Goal: Find specific page/section: Find specific page/section

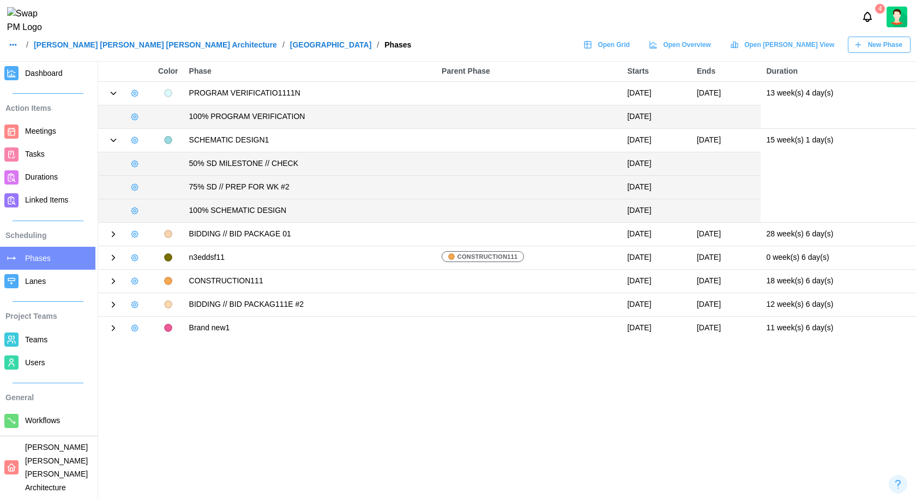
drag, startPoint x: 582, startPoint y: 113, endPoint x: 611, endPoint y: 118, distance: 29.9
click at [622, 118] on td "April 26, 2024" at bounding box center [657, 116] width 70 height 23
click at [135, 118] on icon "button" at bounding box center [134, 116] width 9 height 9
click at [159, 134] on div "Edit Milestone" at bounding box center [180, 138] width 63 height 9
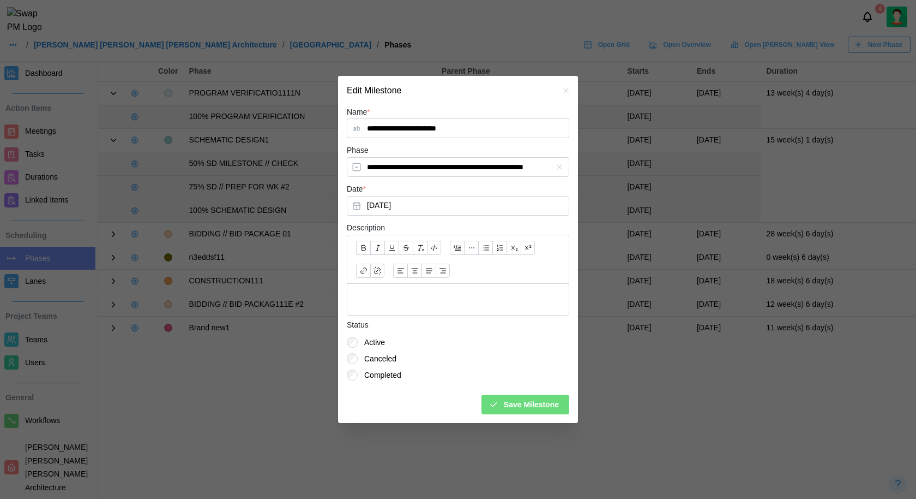
click at [568, 92] on icon "button" at bounding box center [566, 90] width 9 height 9
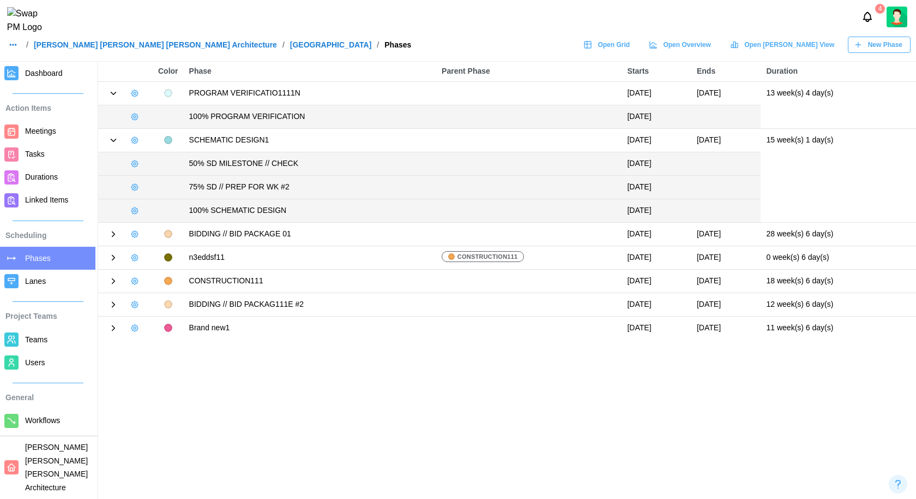
drag, startPoint x: 635, startPoint y: 122, endPoint x: 508, endPoint y: 123, distance: 126.6
click at [508, 123] on tr "100% PROGRAM VERIFICATION April 26, 2024" at bounding box center [507, 116] width 818 height 23
click at [864, 19] on icon "Notifications" at bounding box center [868, 17] width 12 height 12
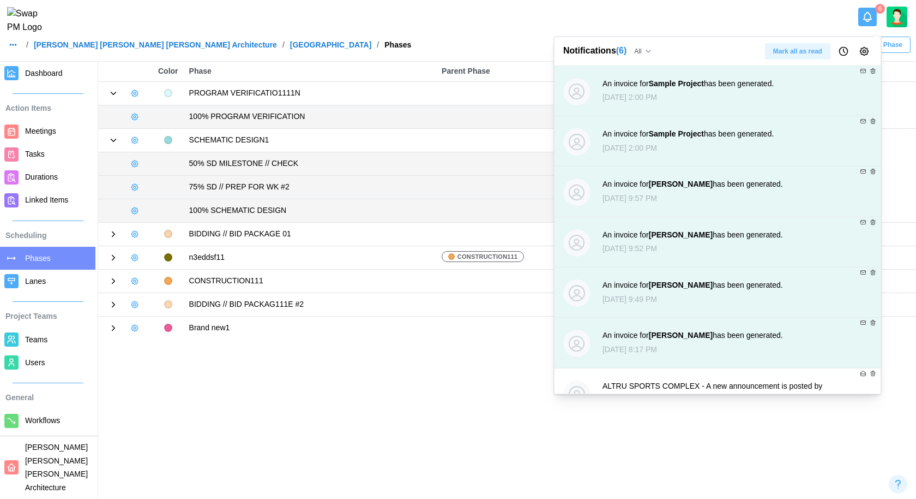
click at [764, 87] on div "An invoice for Sample Project has been generated." at bounding box center [688, 84] width 171 height 12
click at [675, 88] on div "An invoice for Sample Project has been generated." at bounding box center [688, 84] width 171 height 12
click at [680, 82] on strong "Sample Project" at bounding box center [676, 83] width 55 height 9
click at [684, 138] on div "An invoice for Sample Project has been generated." at bounding box center [688, 134] width 171 height 12
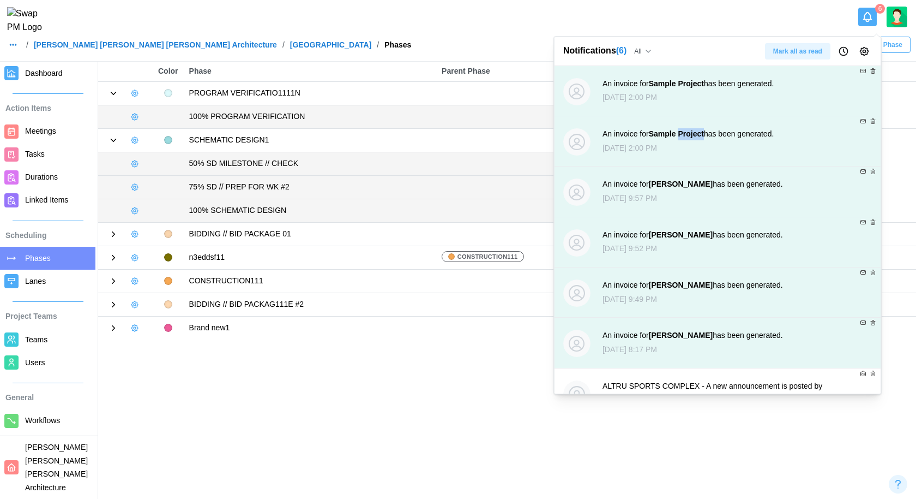
click at [684, 138] on div "An invoice for Sample Project has been generated." at bounding box center [688, 134] width 171 height 12
drag, startPoint x: 718, startPoint y: 184, endPoint x: 654, endPoint y: 187, distance: 64.4
click at [654, 187] on div "An invoice for Jeanette Sanders has been generated." at bounding box center [693, 184] width 181 height 12
copy strong "[PERSON_NAME]"
click at [432, 387] on main "Color Phase Parent Phase Starts Ends Duration PROGRAM VERIFICATIO1111N March 25…" at bounding box center [458, 249] width 916 height 499
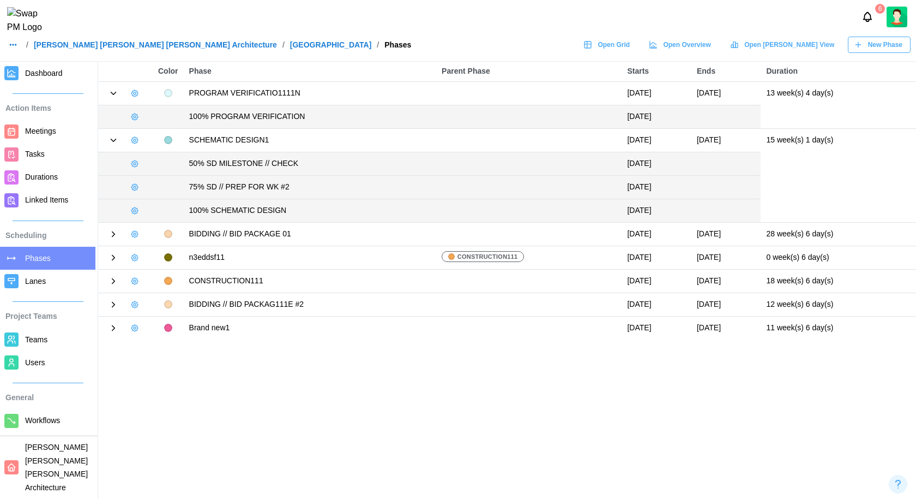
click at [32, 21] on img at bounding box center [29, 20] width 44 height 27
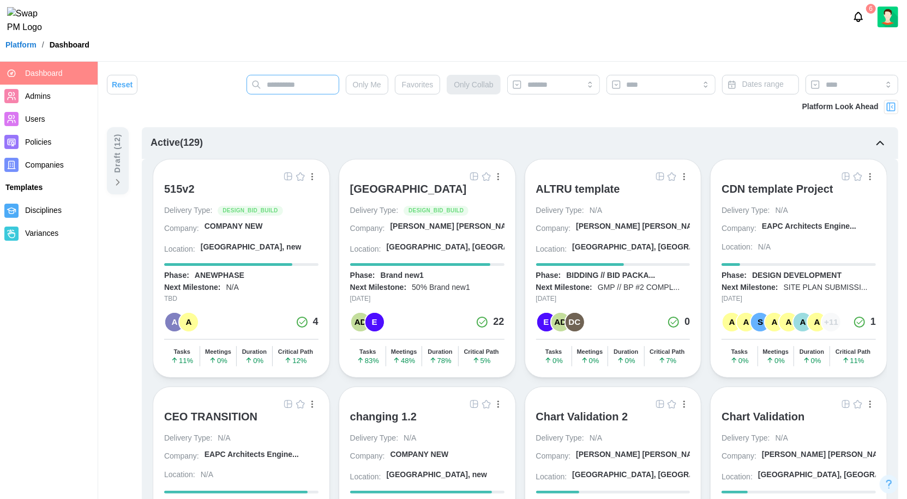
click at [296, 88] on input "text" at bounding box center [293, 85] width 93 height 20
paste input "**********"
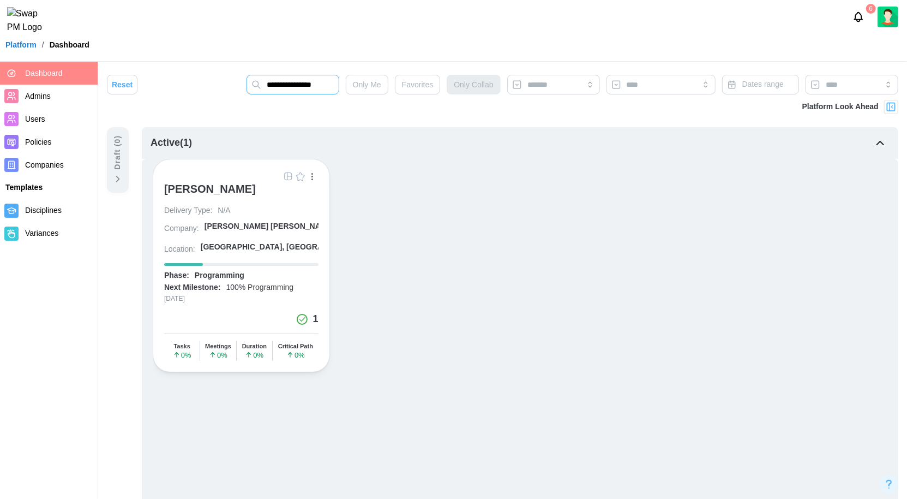
type input "**********"
click at [224, 185] on div "[PERSON_NAME]" at bounding box center [210, 188] width 92 height 13
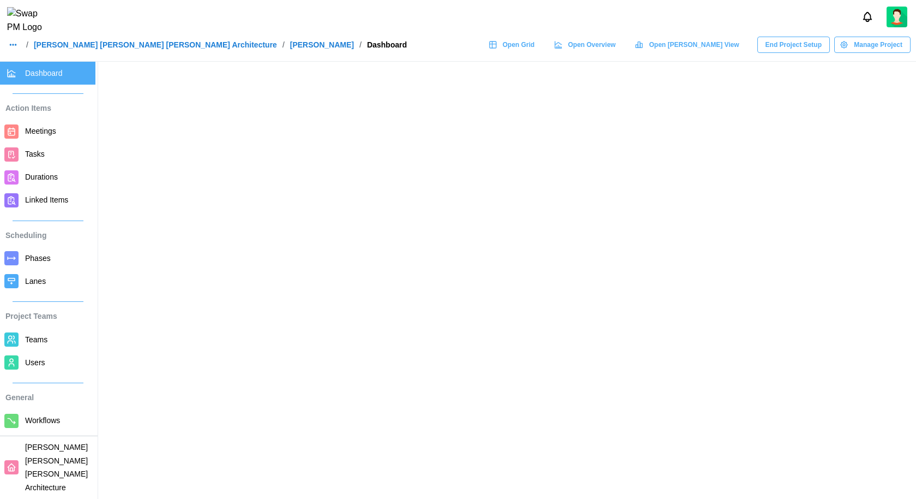
scroll to position [90, 0]
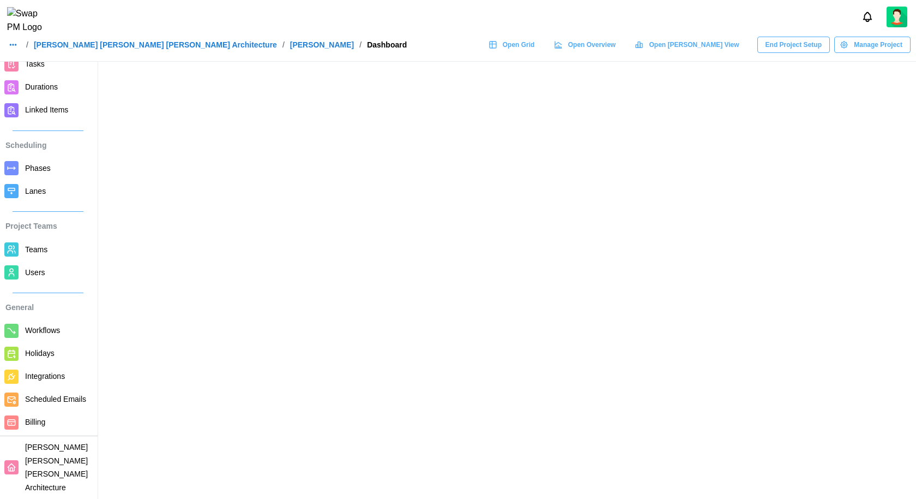
click at [48, 428] on span "Billing" at bounding box center [58, 422] width 66 height 14
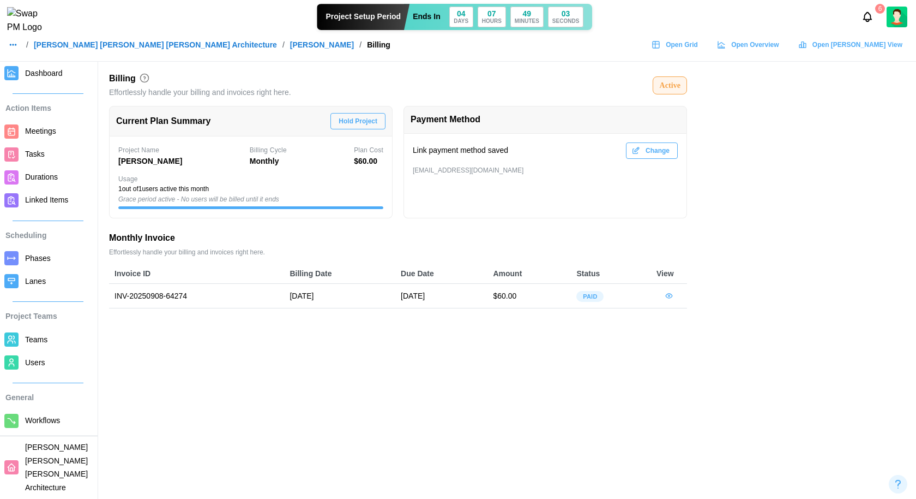
click at [669, 86] on div "Active" at bounding box center [670, 86] width 21 height 12
click at [868, 23] on icon "Notifications" at bounding box center [868, 17] width 12 height 12
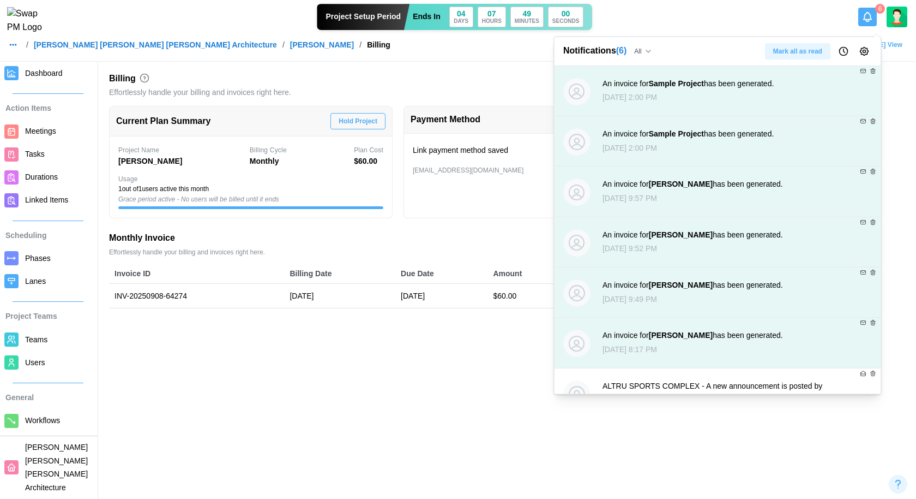
click at [813, 53] on span "Mark all as read" at bounding box center [798, 51] width 49 height 15
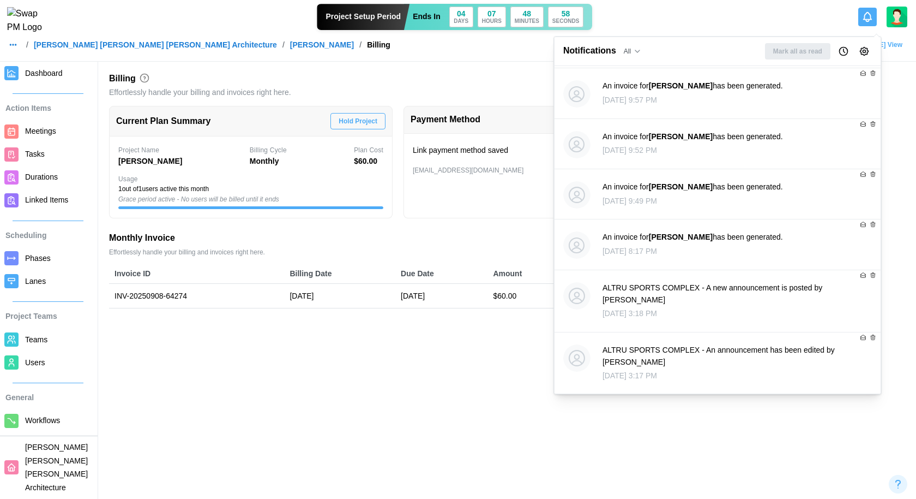
scroll to position [100, 0]
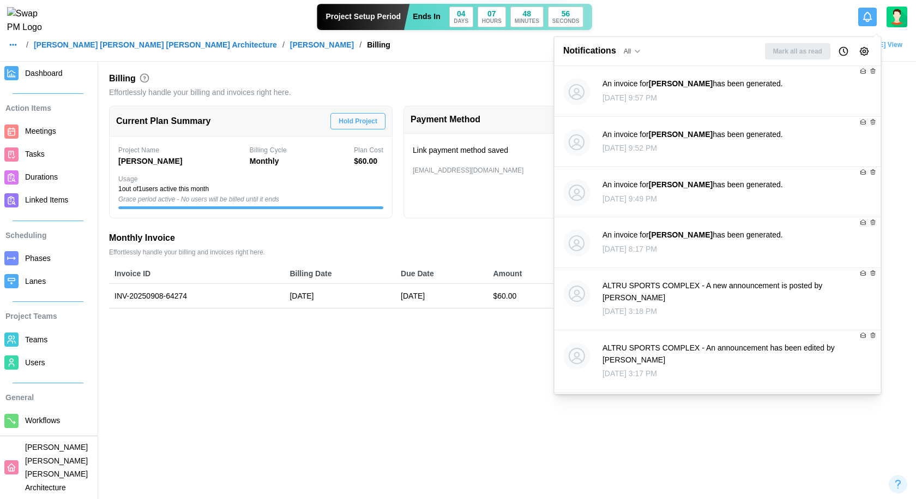
click at [469, 364] on main "Billing Effortlessly handle your billing and invoices right here. Active Curren…" at bounding box center [458, 249] width 916 height 499
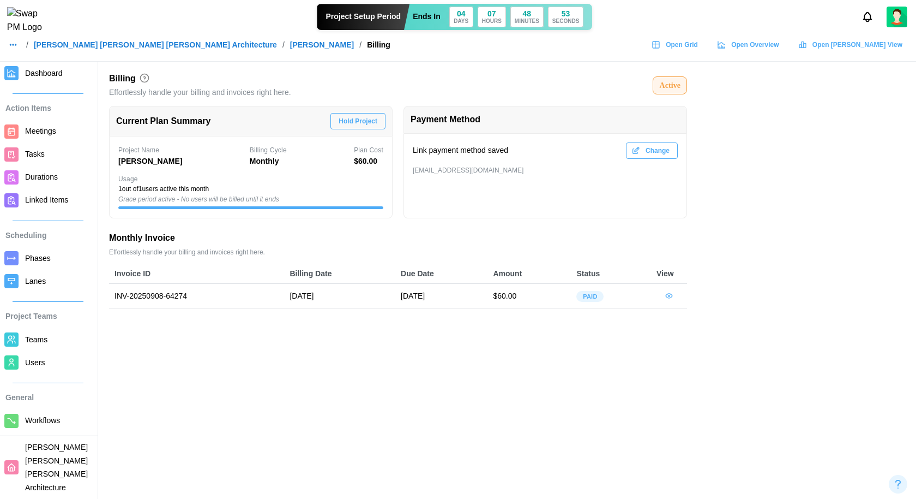
click at [865, 20] on icon "Notifications" at bounding box center [868, 16] width 8 height 7
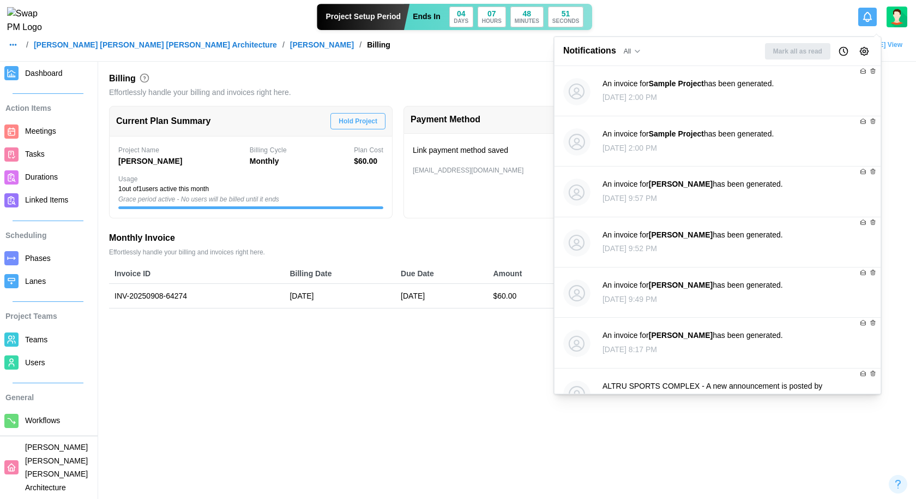
click at [348, 345] on main "Billing Effortlessly handle your billing and invoices right here. Active Curren…" at bounding box center [458, 249] width 916 height 499
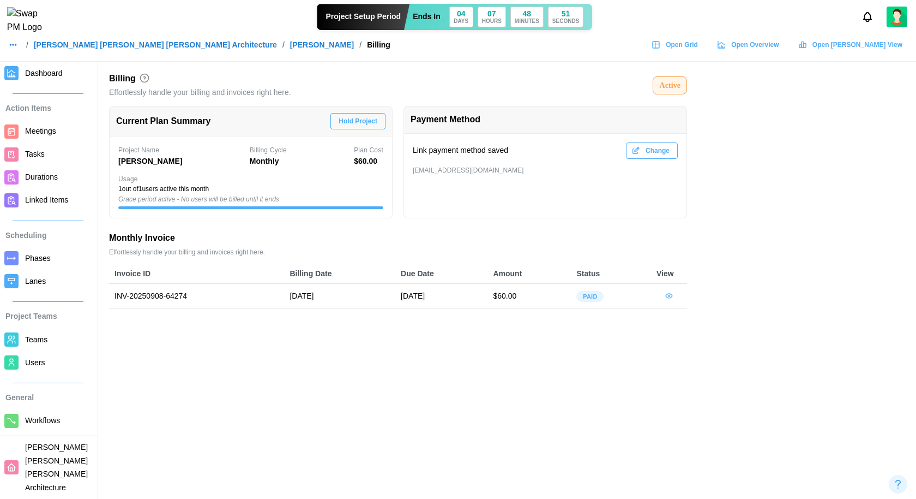
click at [26, 30] on img at bounding box center [29, 20] width 44 height 27
